Goal: Task Accomplishment & Management: Complete application form

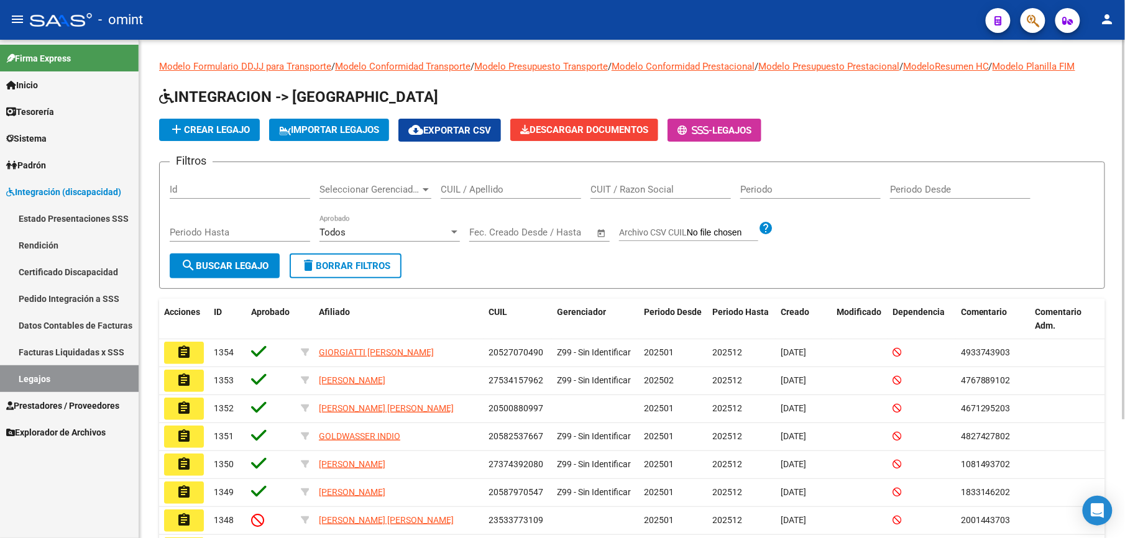
scroll to position [75, 0]
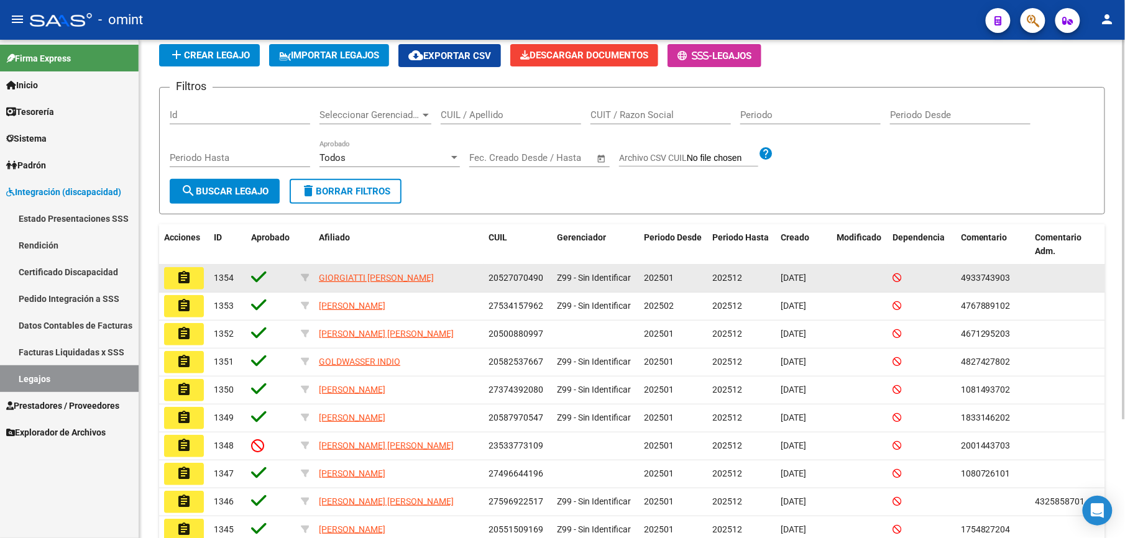
click at [186, 278] on mat-icon "assignment" at bounding box center [184, 277] width 15 height 15
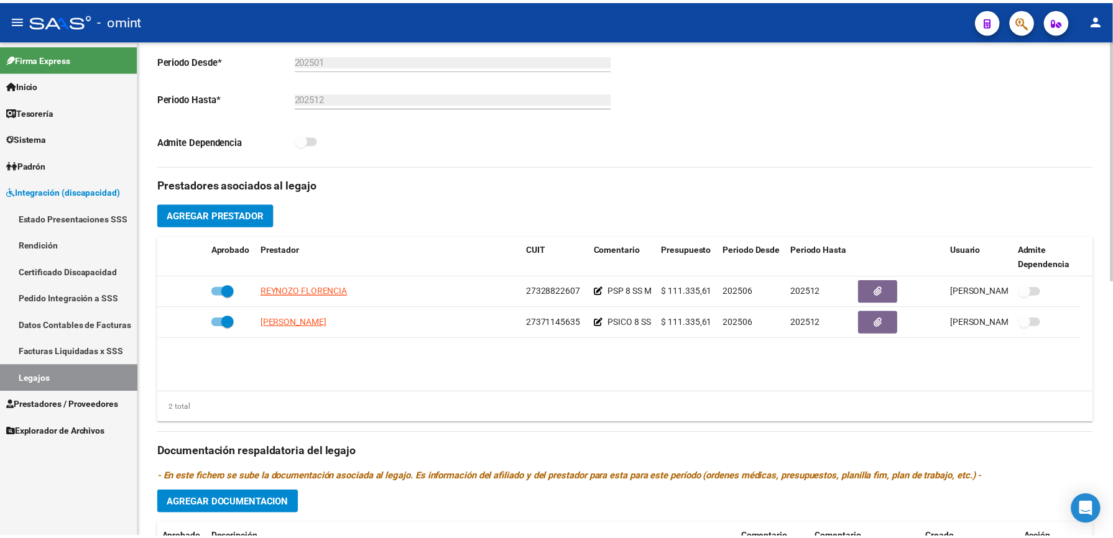
scroll to position [331, 0]
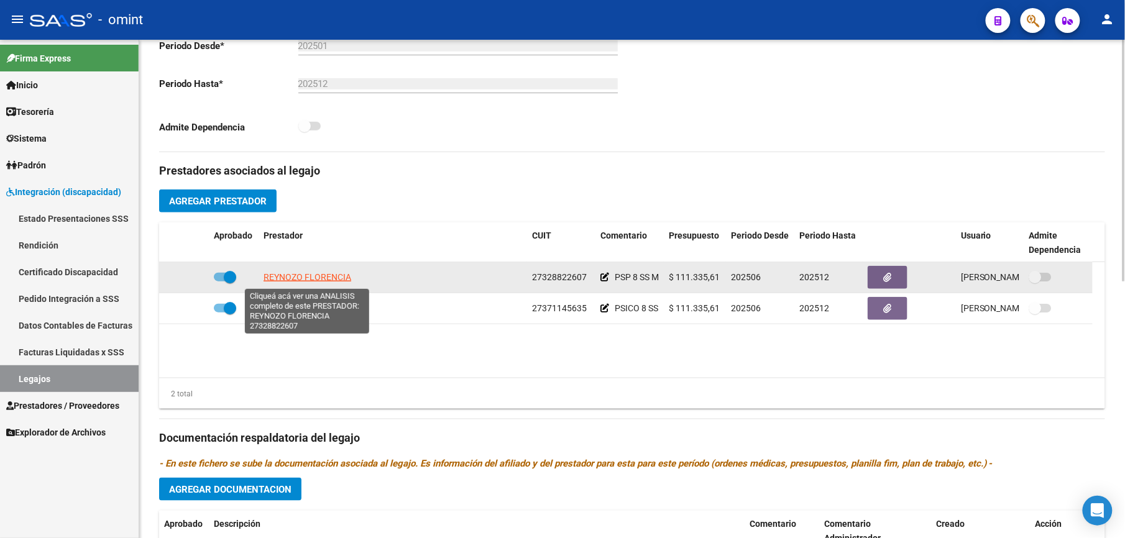
click at [331, 281] on span "REYNOZO FLORENCIA" at bounding box center [308, 277] width 88 height 10
type textarea "27328822607"
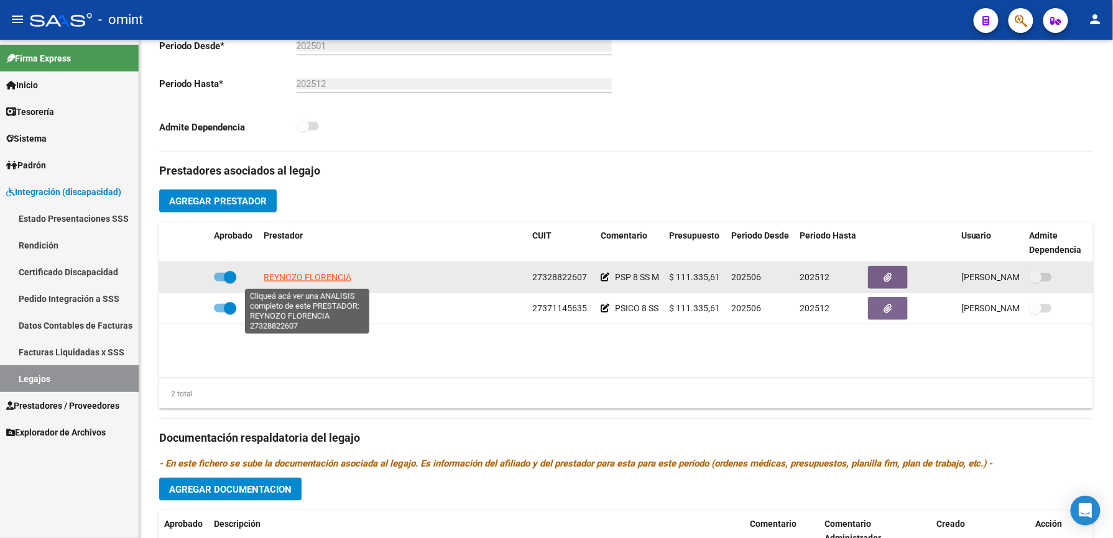
scroll to position [346, 0]
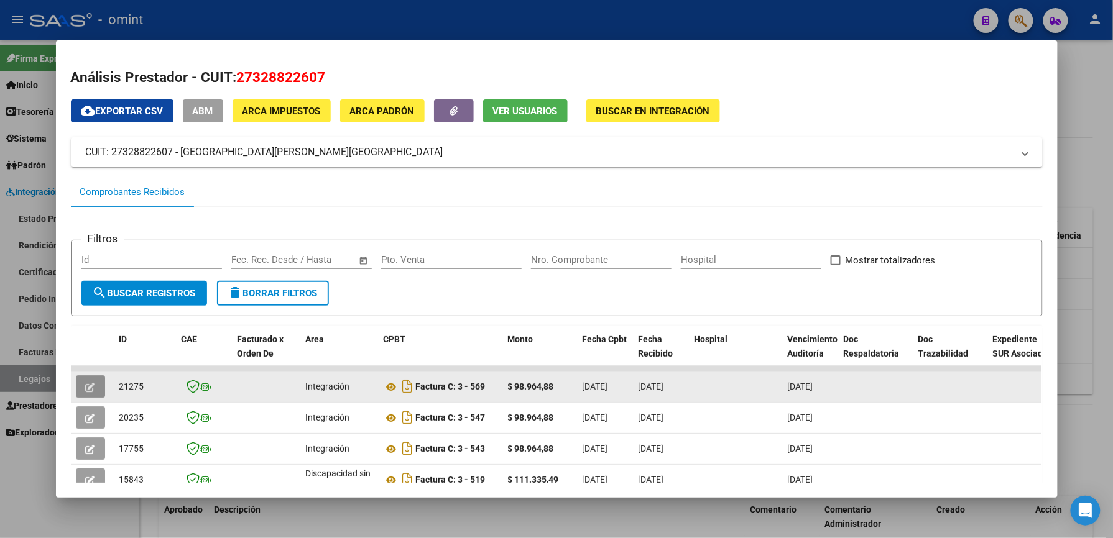
click at [76, 384] on button "button" at bounding box center [90, 386] width 29 height 22
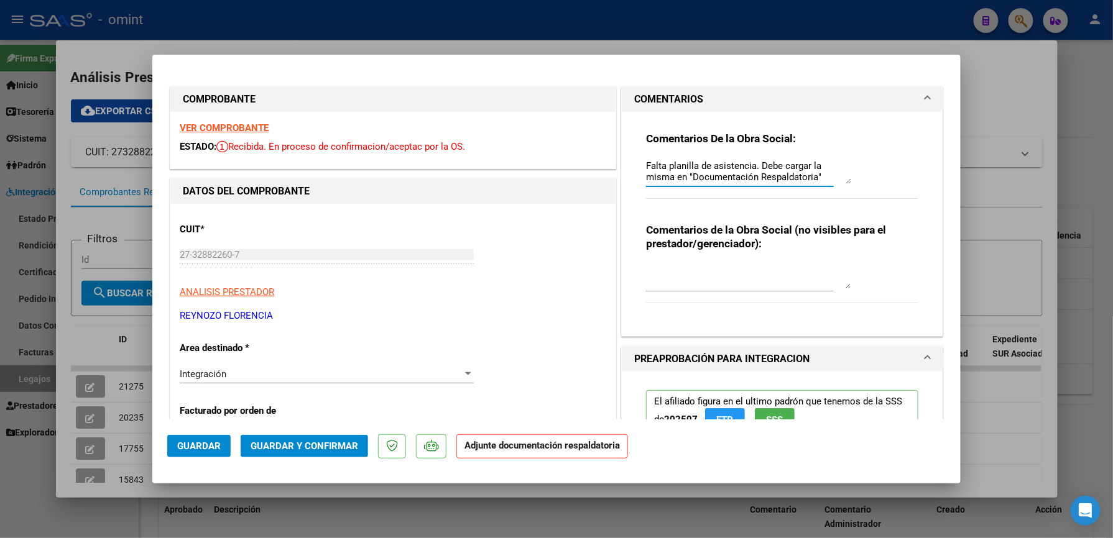
scroll to position [0, 0]
drag, startPoint x: 814, startPoint y: 177, endPoint x: 615, endPoint y: 134, distance: 203.3
click at [622, 134] on div "Comentarios De la Obra Social: Falta planilla de asistencia. Debe cargar la mis…" at bounding box center [782, 224] width 321 height 225
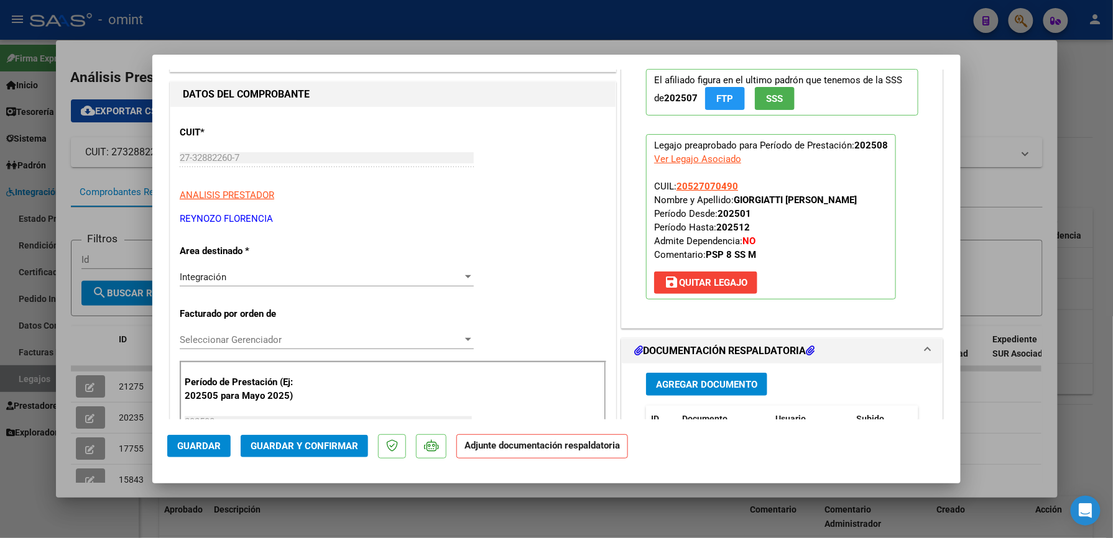
scroll to position [249, 0]
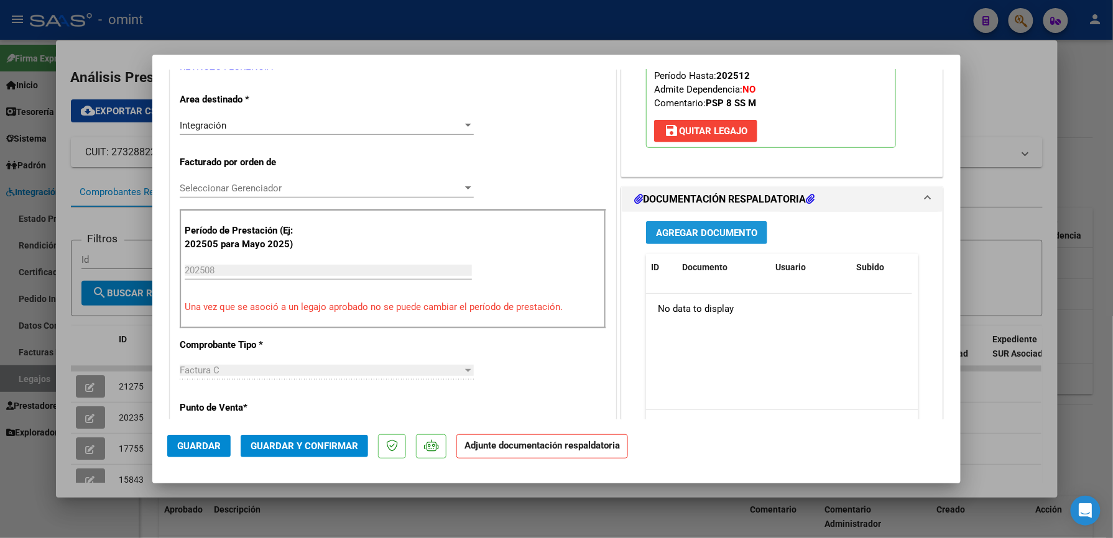
click at [741, 229] on span "Agregar Documento" at bounding box center [706, 232] width 101 height 11
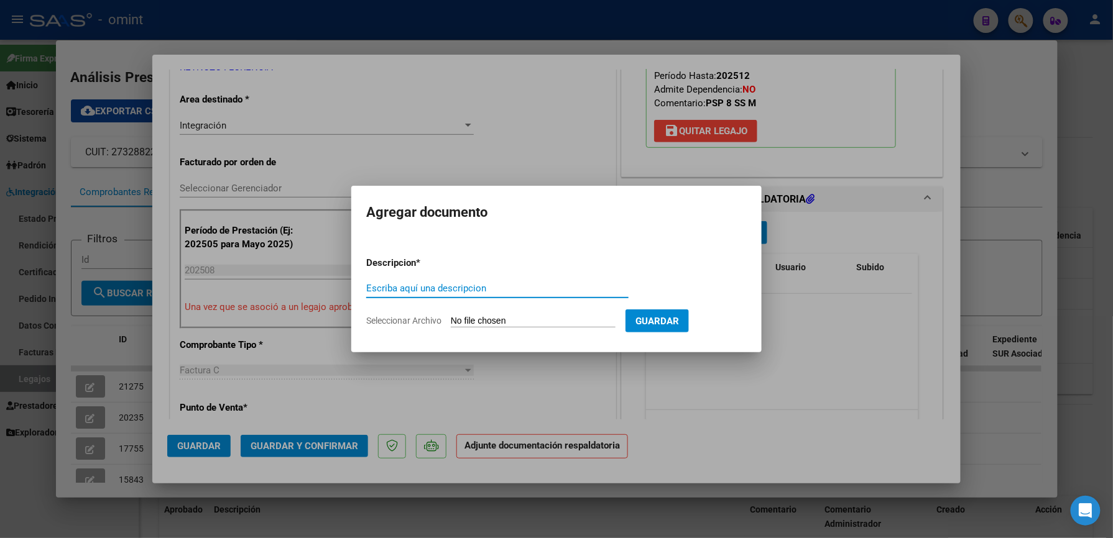
click at [396, 321] on span "Seleccionar Archivo" at bounding box center [403, 321] width 75 height 10
click at [451, 321] on input "Seleccionar Archivo" at bounding box center [533, 322] width 165 height 12
type input "C:\fakepath\Planilla de asistencia [PERSON_NAME].pdf"
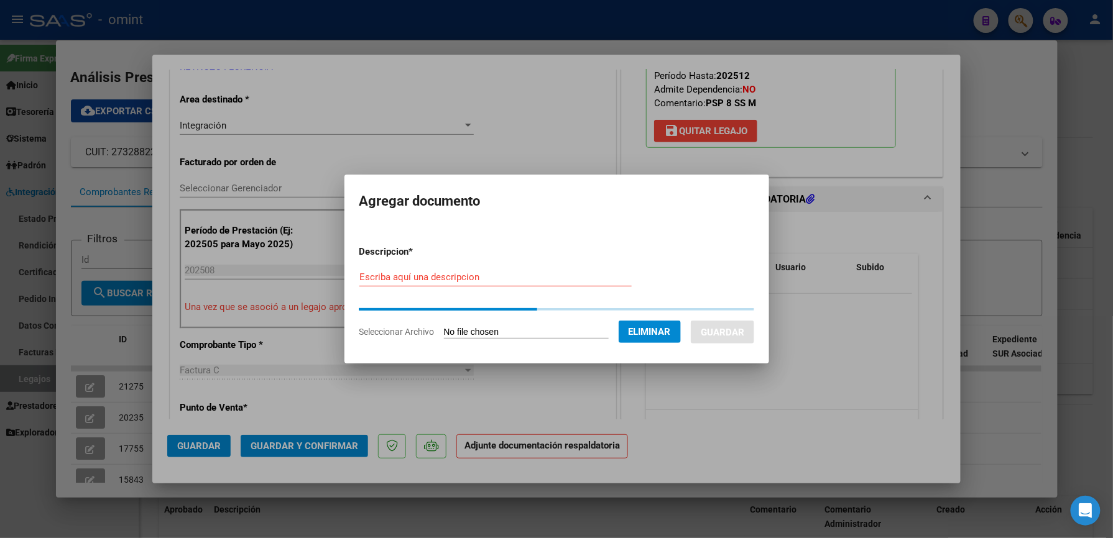
click at [465, 275] on input "Escriba aquí una descripcion" at bounding box center [495, 277] width 272 height 11
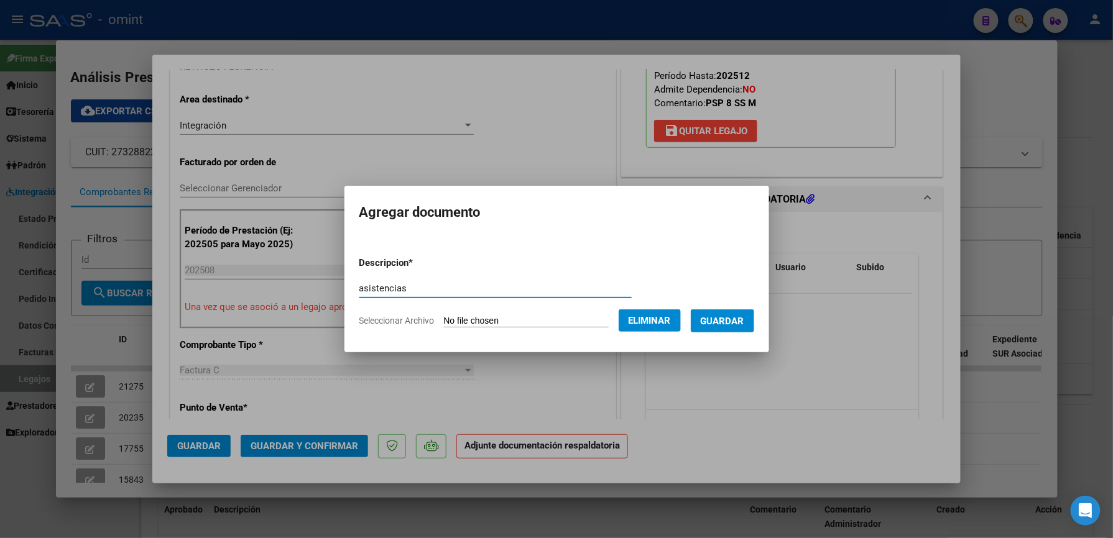
type input "asistencias"
click at [744, 319] on span "Guardar" at bounding box center [722, 321] width 44 height 11
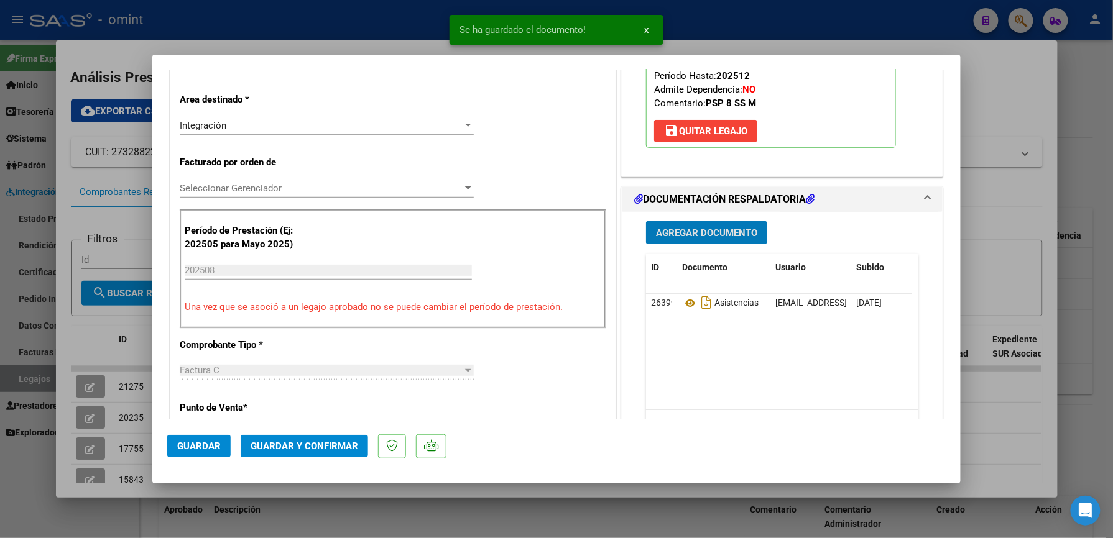
click at [319, 443] on span "Guardar y Confirmar" at bounding box center [304, 446] width 108 height 11
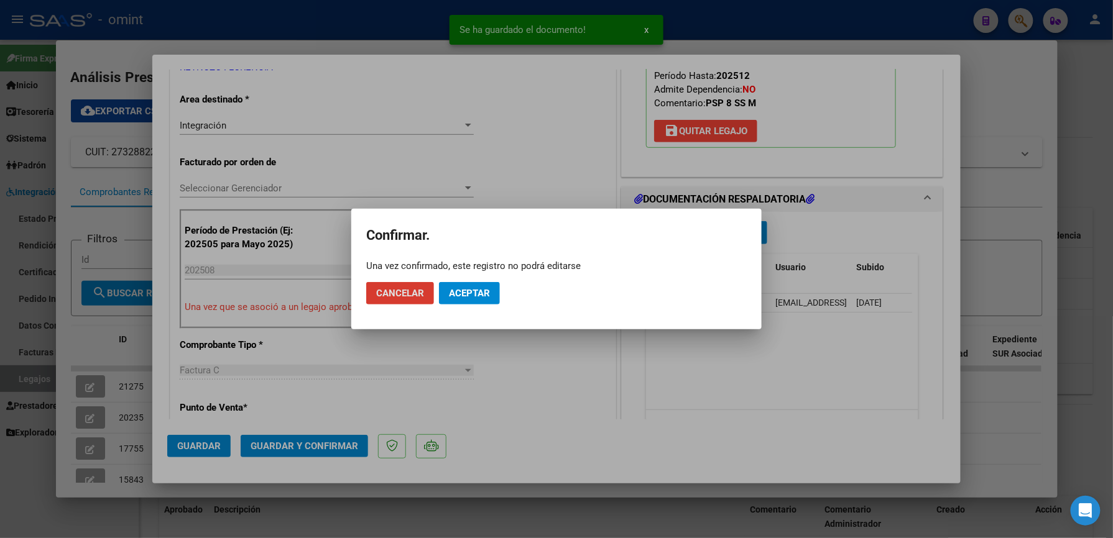
click at [473, 295] on span "Aceptar" at bounding box center [469, 293] width 41 height 11
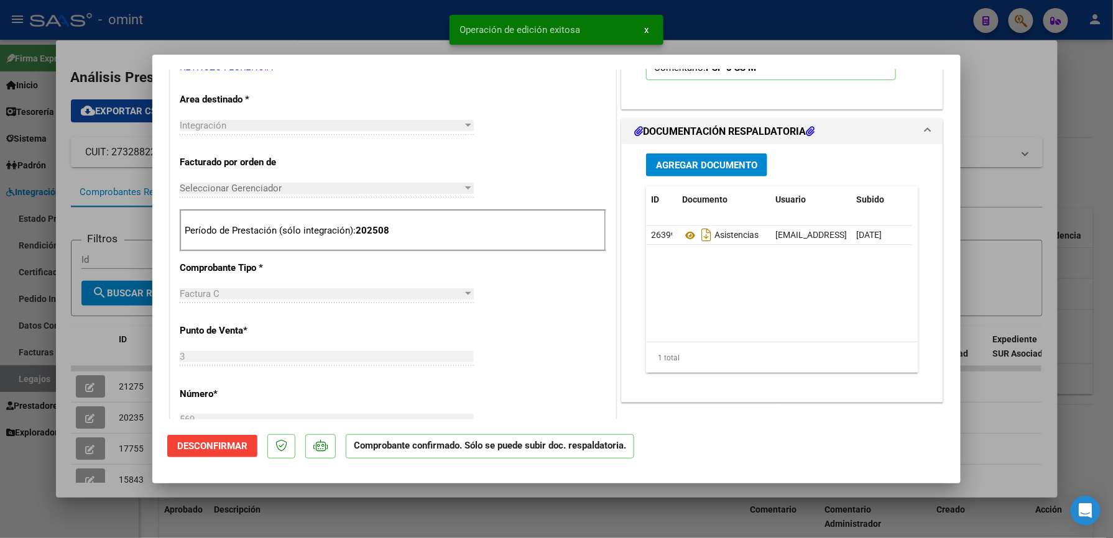
click at [861, 21] on div at bounding box center [556, 269] width 1113 height 538
type input "$ 0,00"
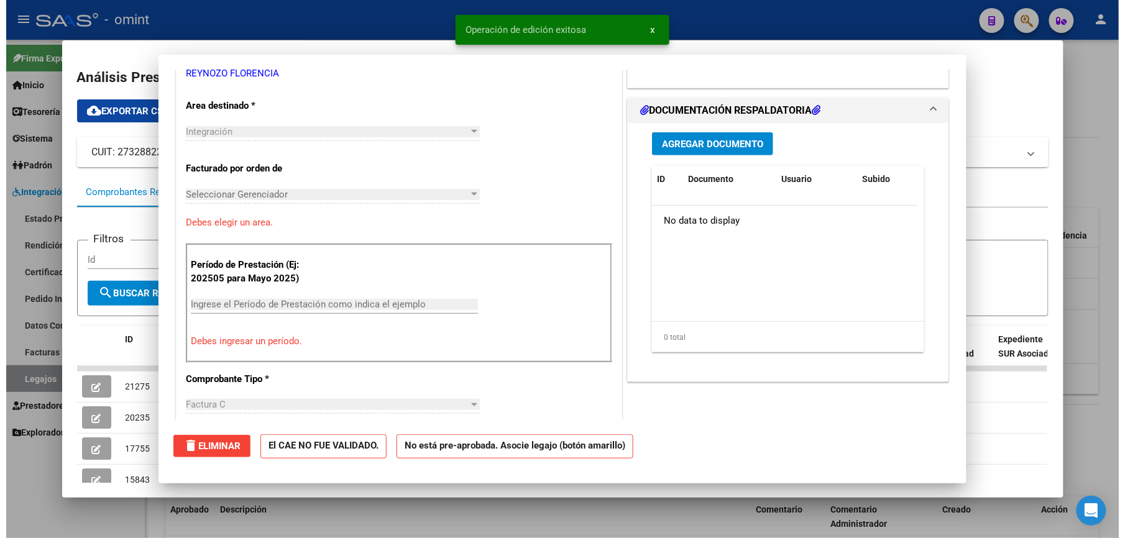
scroll to position [0, 0]
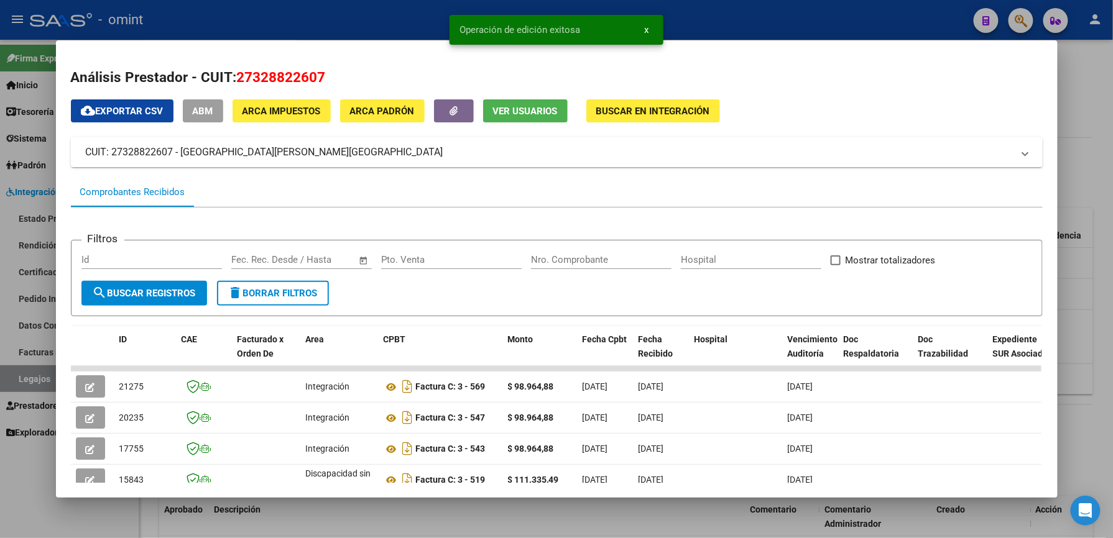
click at [791, 13] on div at bounding box center [556, 269] width 1113 height 538
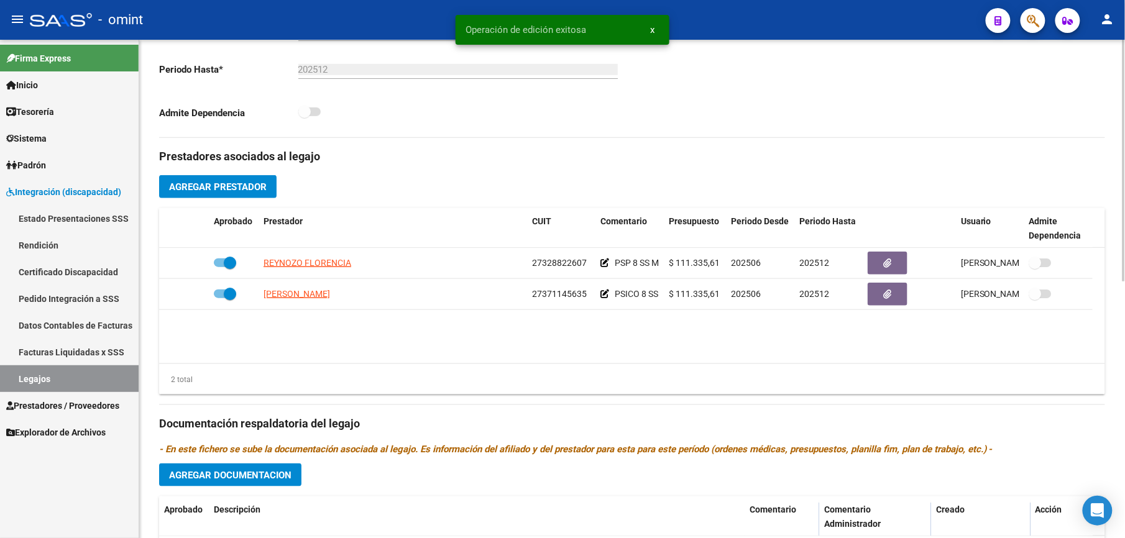
scroll to position [331, 0]
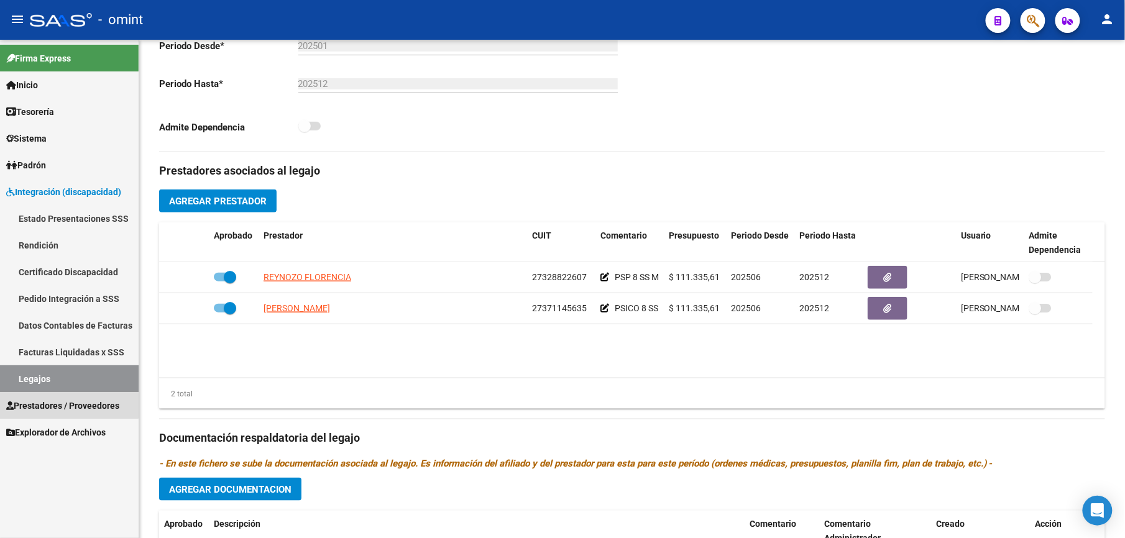
click at [68, 395] on link "Prestadores / Proveedores" at bounding box center [69, 405] width 139 height 27
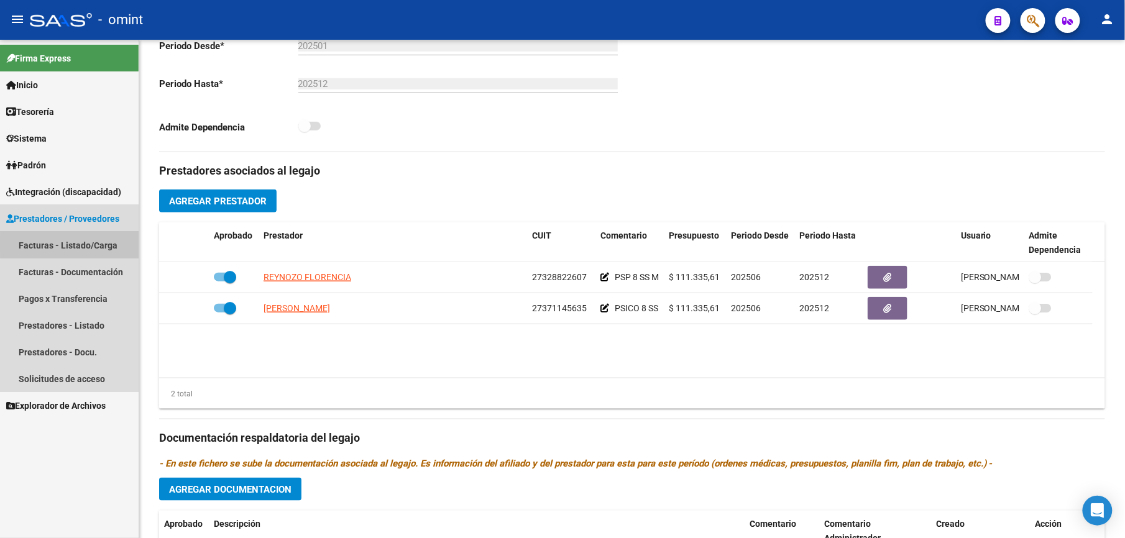
click at [80, 245] on link "Facturas - Listado/Carga" at bounding box center [69, 245] width 139 height 27
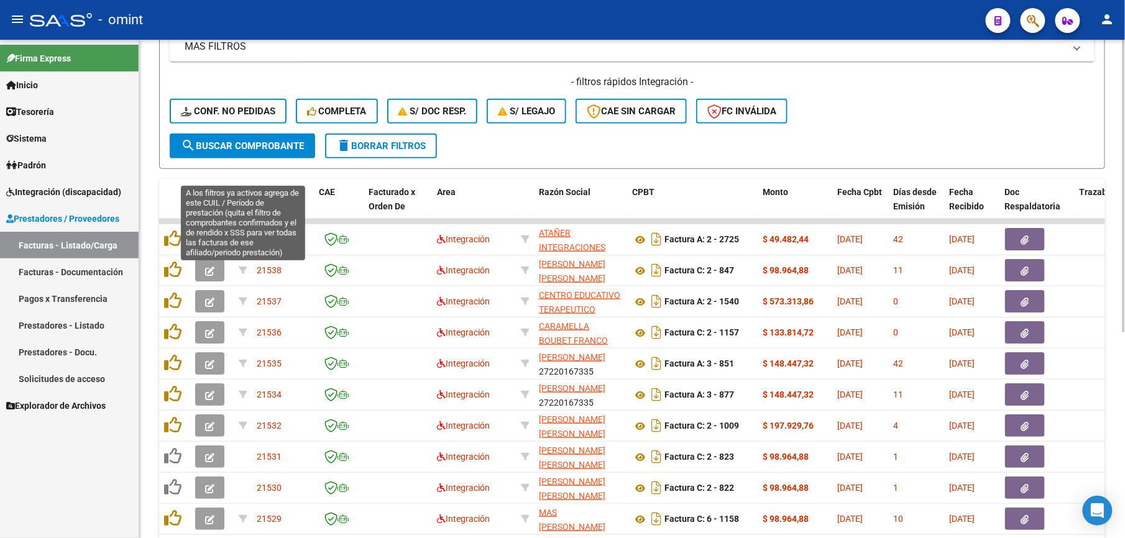
scroll to position [165, 0]
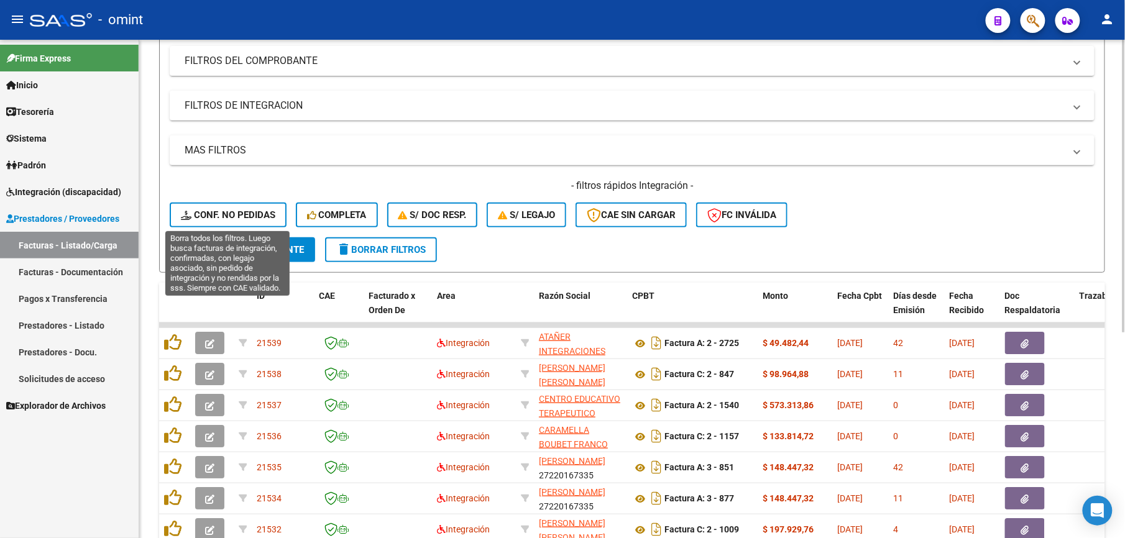
click at [244, 209] on span "Conf. no pedidas" at bounding box center [228, 214] width 94 height 11
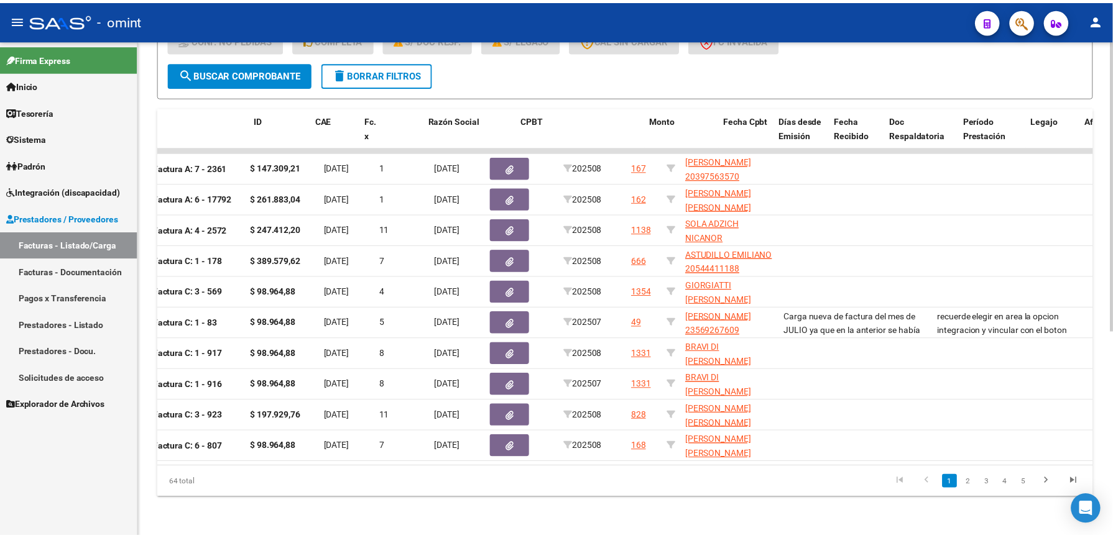
scroll to position [0, 0]
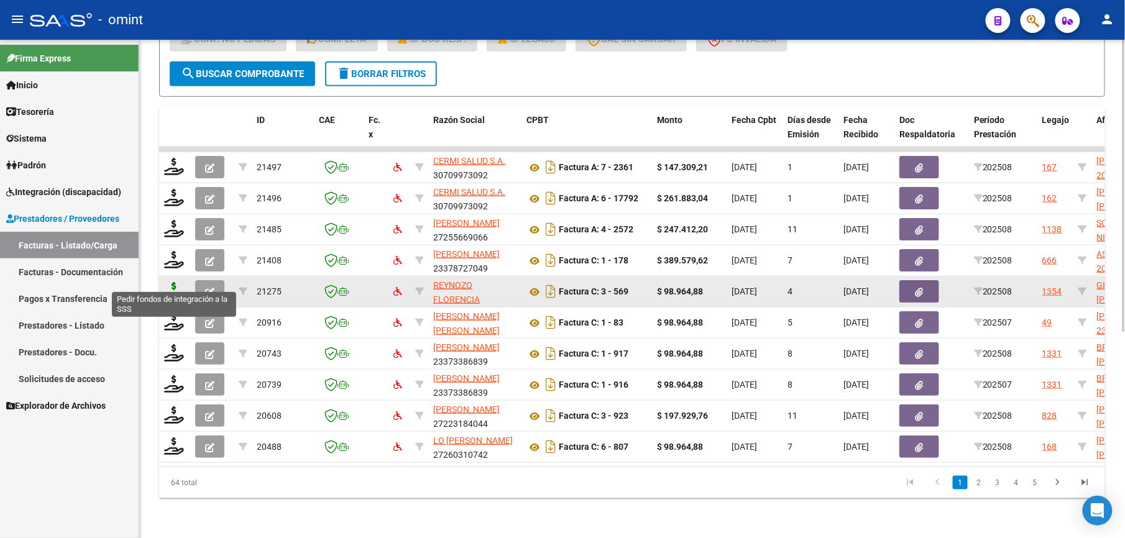
click at [172, 283] on icon at bounding box center [174, 290] width 20 height 17
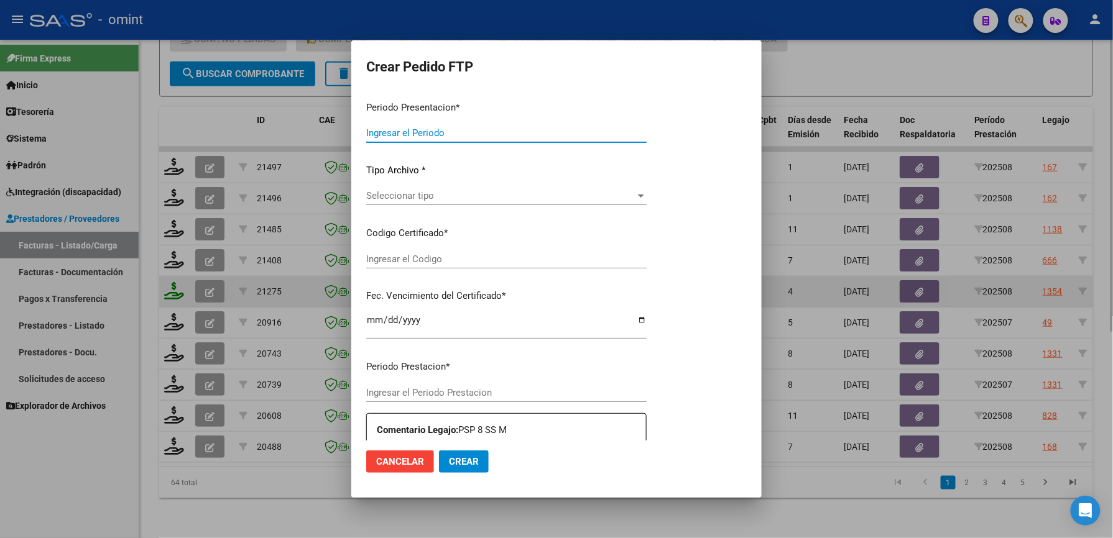
type input "202508"
type input "$ 98.964,88"
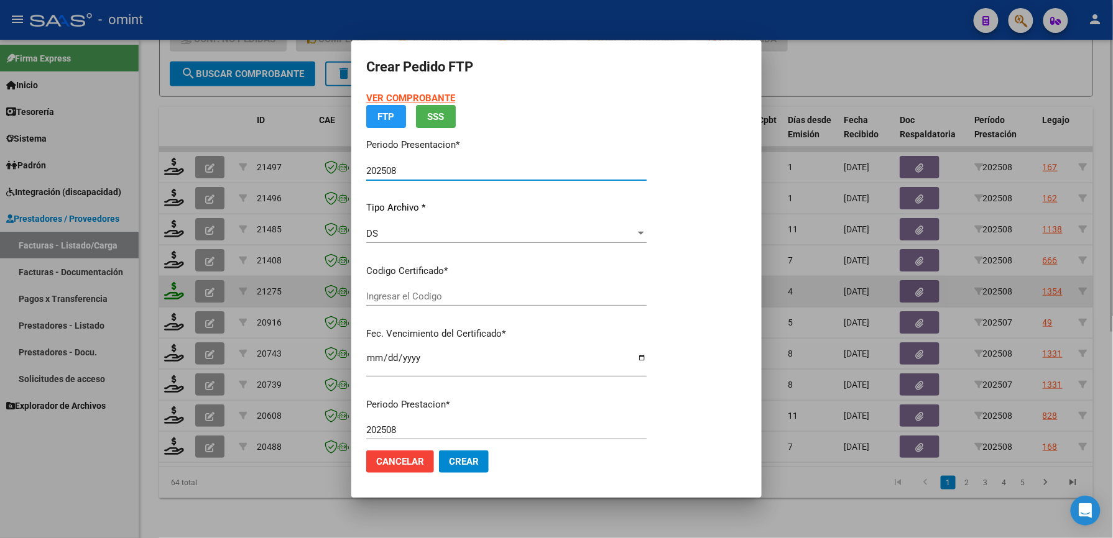
type input "4383498611"
type input "[DATE]"
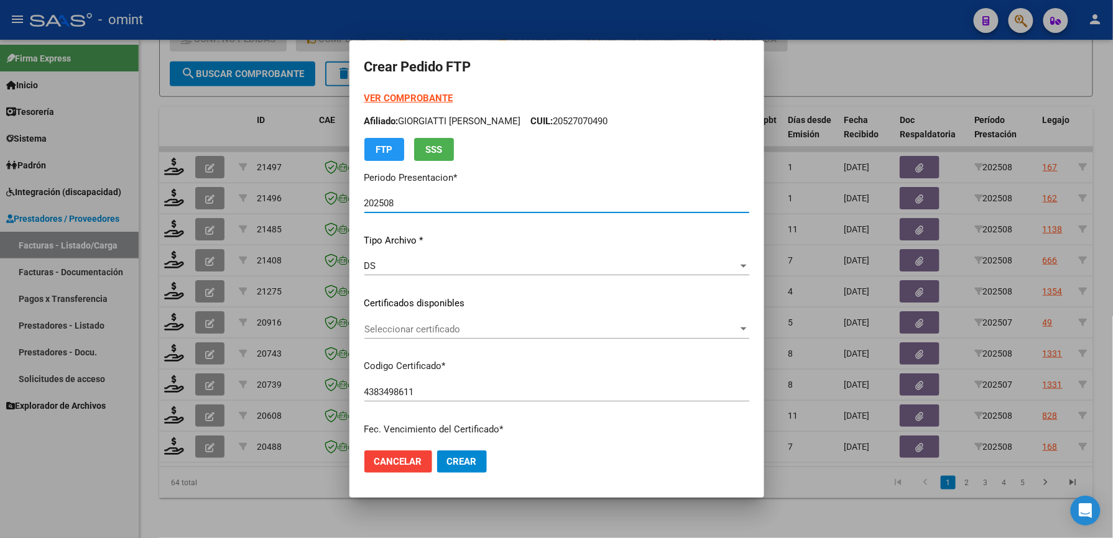
click at [440, 329] on span "Seleccionar certificado" at bounding box center [551, 329] width 374 height 11
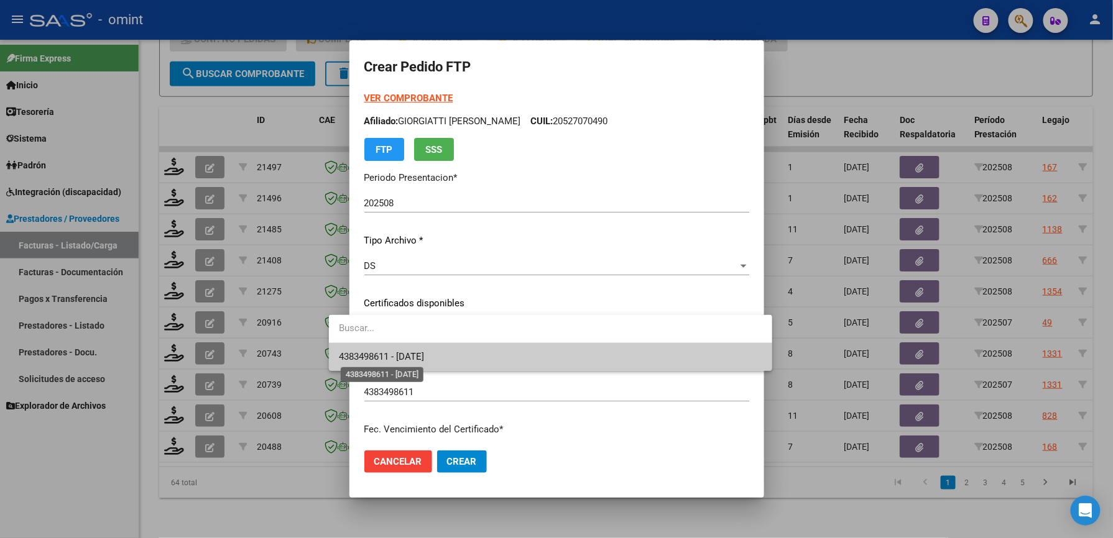
click at [424, 356] on span "4383498611 - [DATE]" at bounding box center [381, 356] width 85 height 11
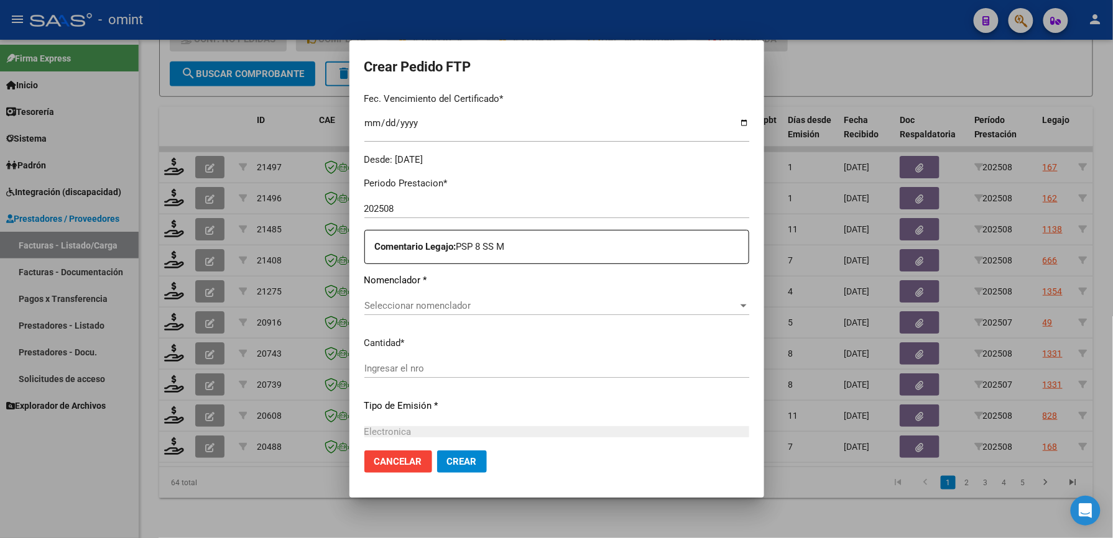
scroll to position [331, 0]
click at [456, 307] on span "Seleccionar nomenclador" at bounding box center [551, 305] width 374 height 11
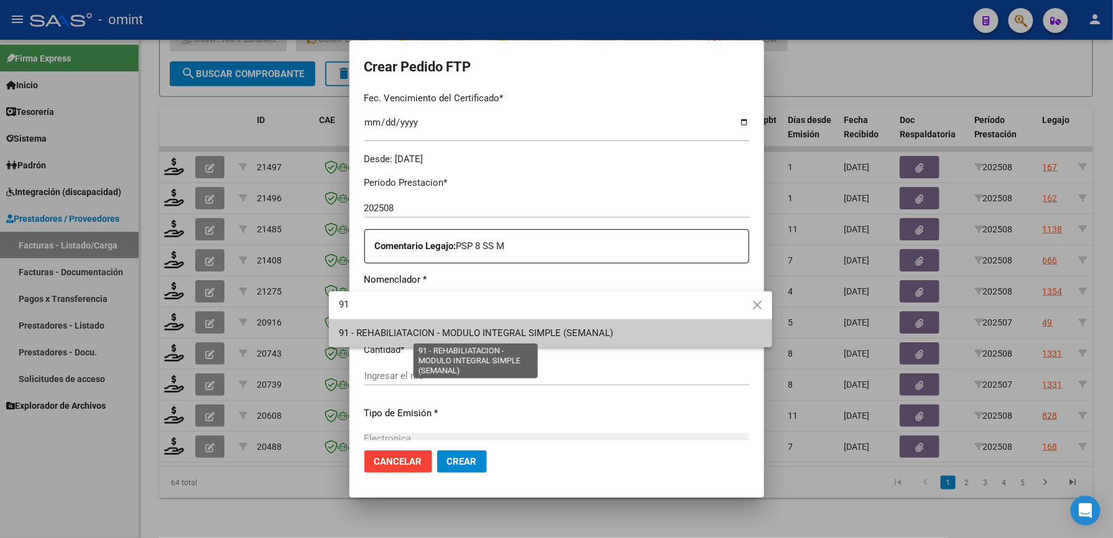
type input "91"
click at [453, 334] on span "91 - REHABILIATACION - MODULO INTEGRAL SIMPLE (SEMANAL)" at bounding box center [476, 333] width 274 height 11
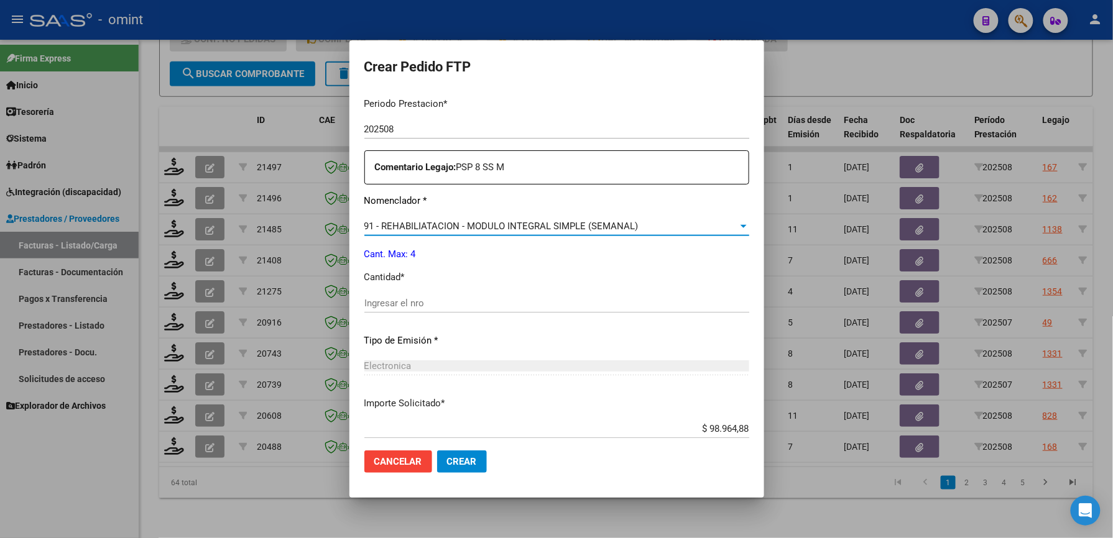
scroll to position [481, 0]
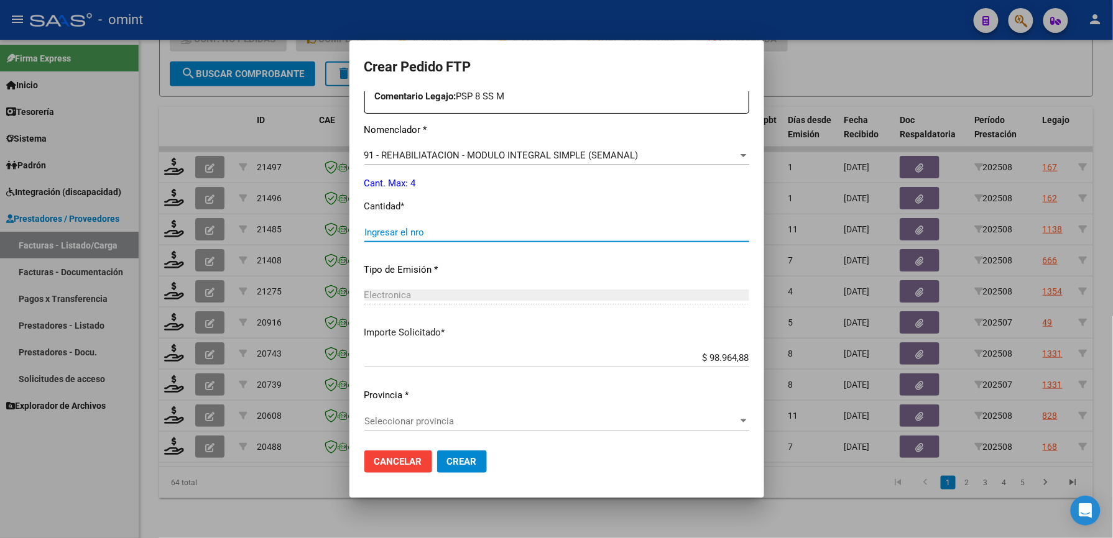
click at [488, 227] on input "Ingresar el nro" at bounding box center [556, 232] width 385 height 11
type input "4"
click at [441, 416] on span "Seleccionar provincia" at bounding box center [551, 421] width 374 height 11
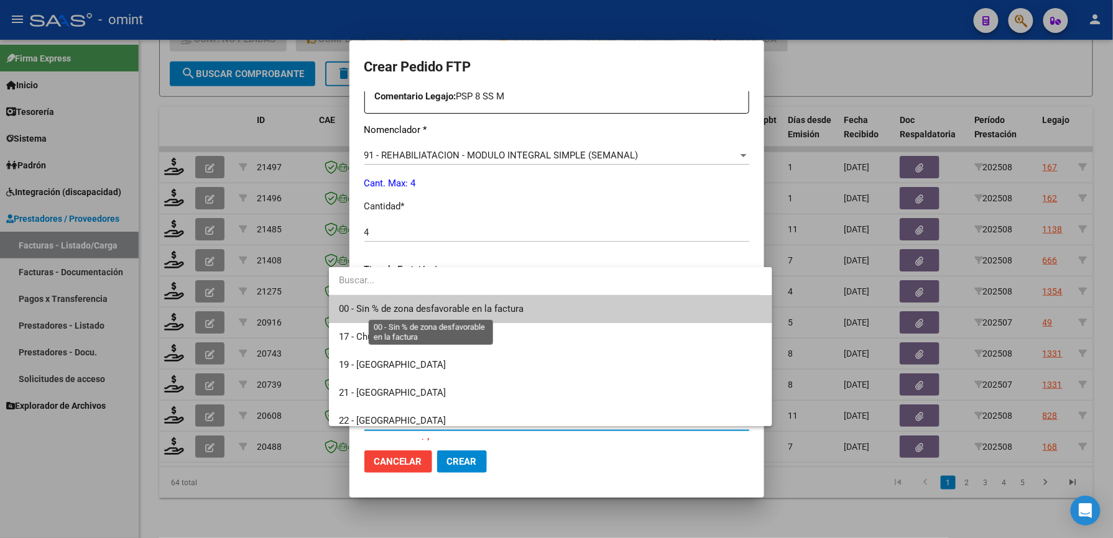
click at [456, 305] on span "00 - Sin % de zona desfavorable en la factura" at bounding box center [431, 308] width 185 height 11
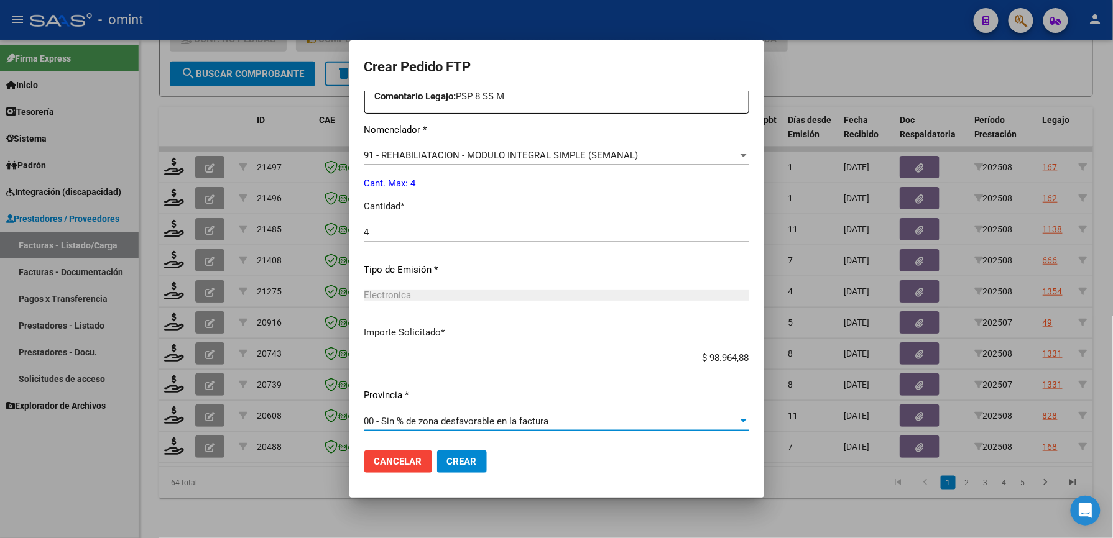
click at [447, 464] on span "Crear" at bounding box center [462, 461] width 30 height 11
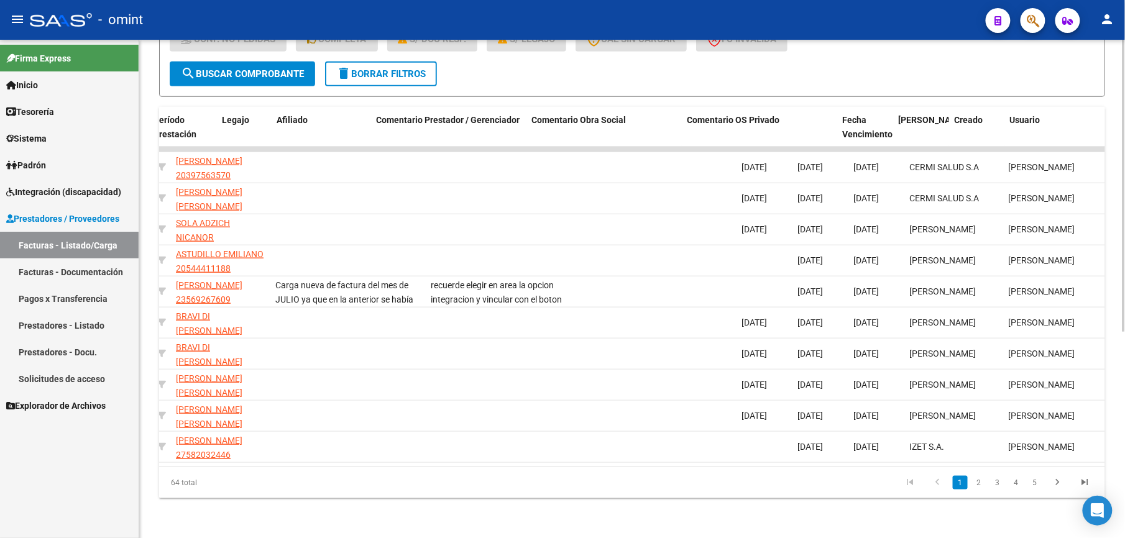
scroll to position [0, 517]
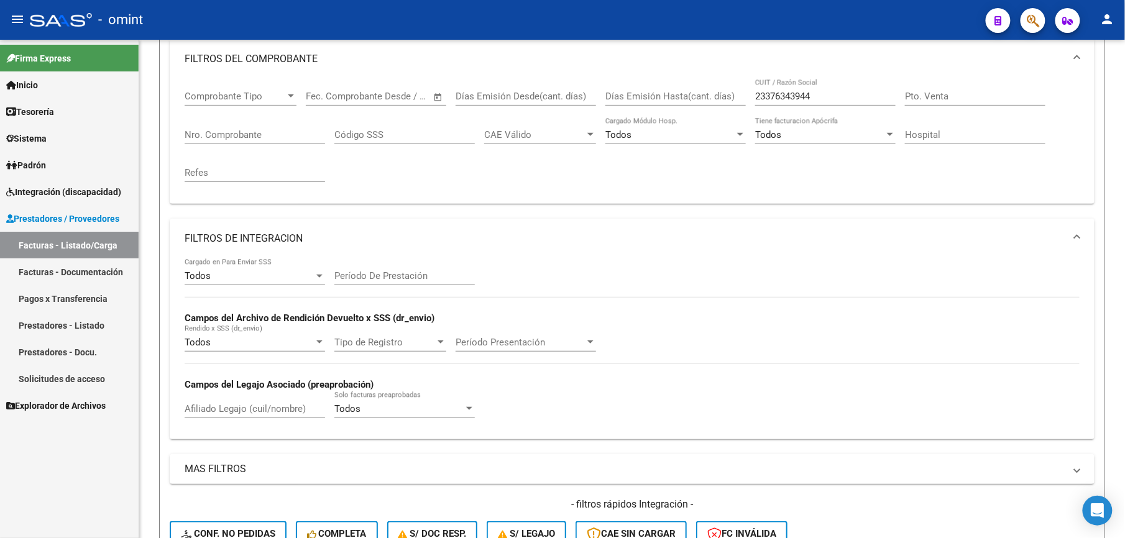
scroll to position [131, 0]
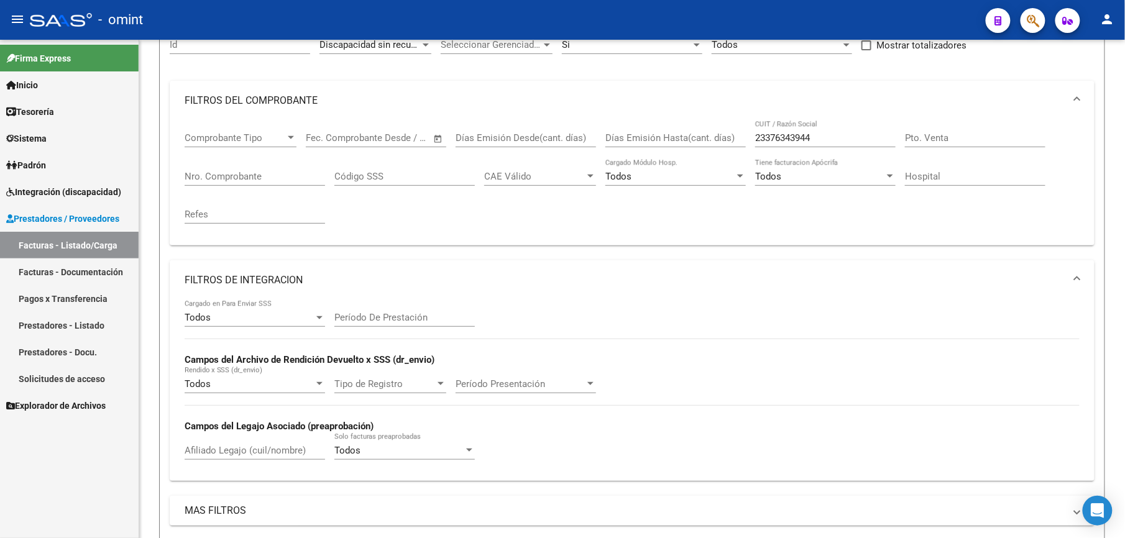
click at [75, 190] on span "Integración (discapacidad)" at bounding box center [63, 192] width 115 height 14
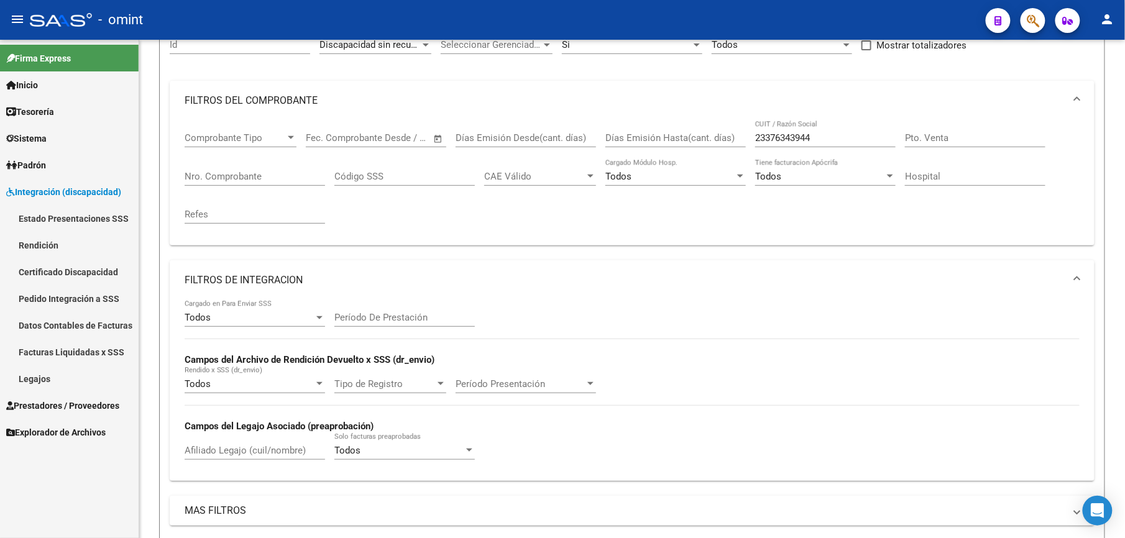
click at [46, 376] on link "Legajos" at bounding box center [69, 378] width 139 height 27
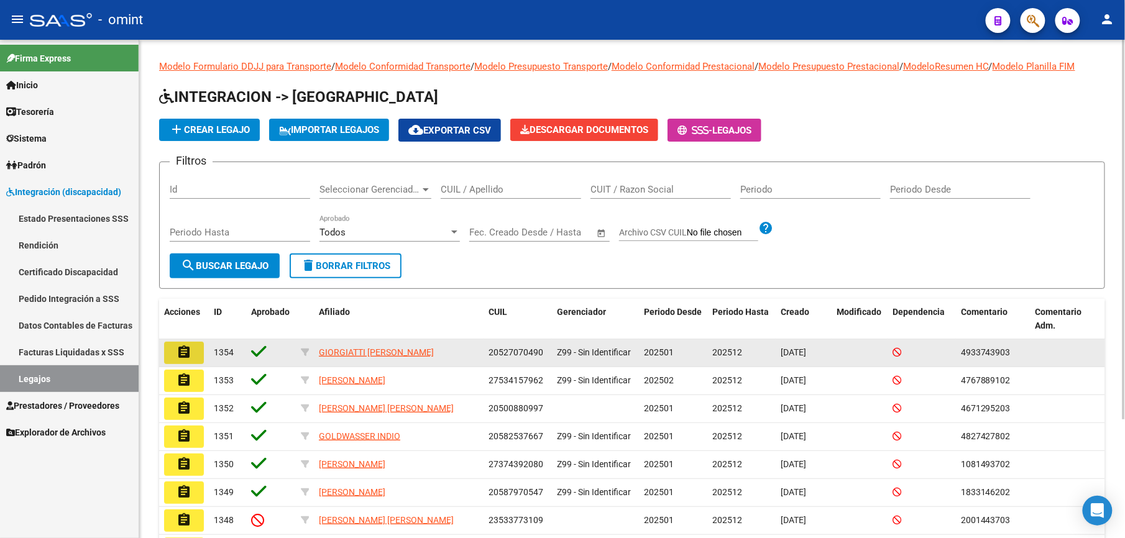
click at [195, 356] on button "assignment" at bounding box center [184, 353] width 40 height 22
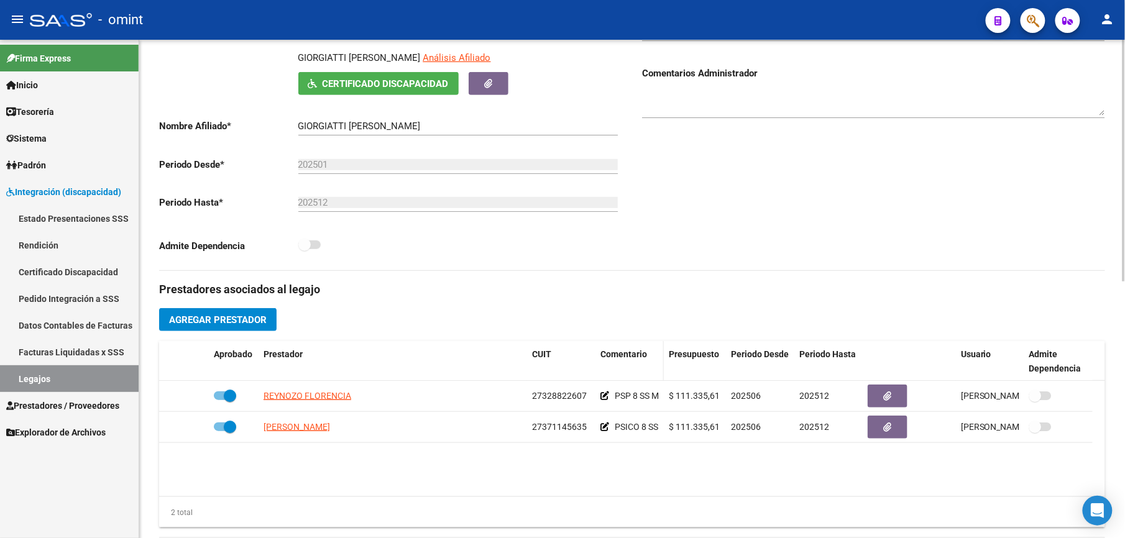
scroll to position [249, 0]
